Goal: Task Accomplishment & Management: Complete application form

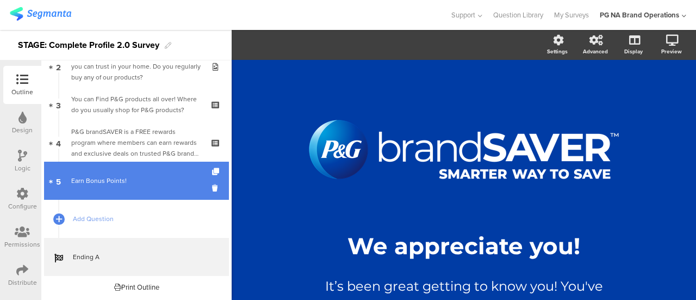
click at [96, 187] on link "5 Earn Bonus Points!" at bounding box center [136, 181] width 185 height 38
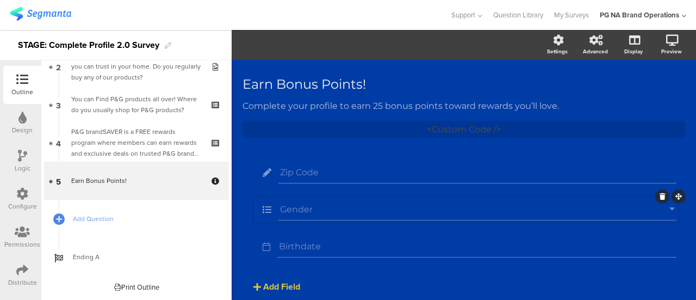
scroll to position [50, 0]
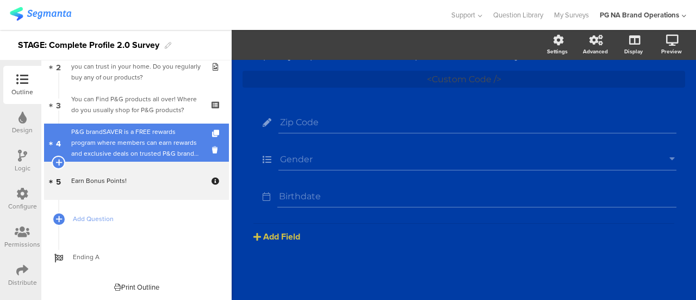
click at [95, 139] on div "P&G brandSAVER is a FREE rewards program where members can earn rewards and exc…" at bounding box center [136, 142] width 130 height 33
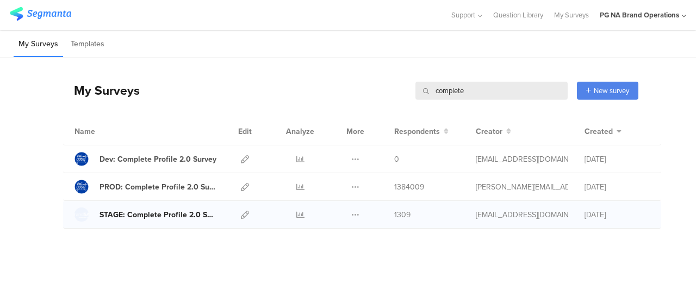
click at [179, 210] on div "STAGE: Complete Profile 2.0 Survey" at bounding box center [158, 214] width 117 height 11
